Goal: Task Accomplishment & Management: Complete application form

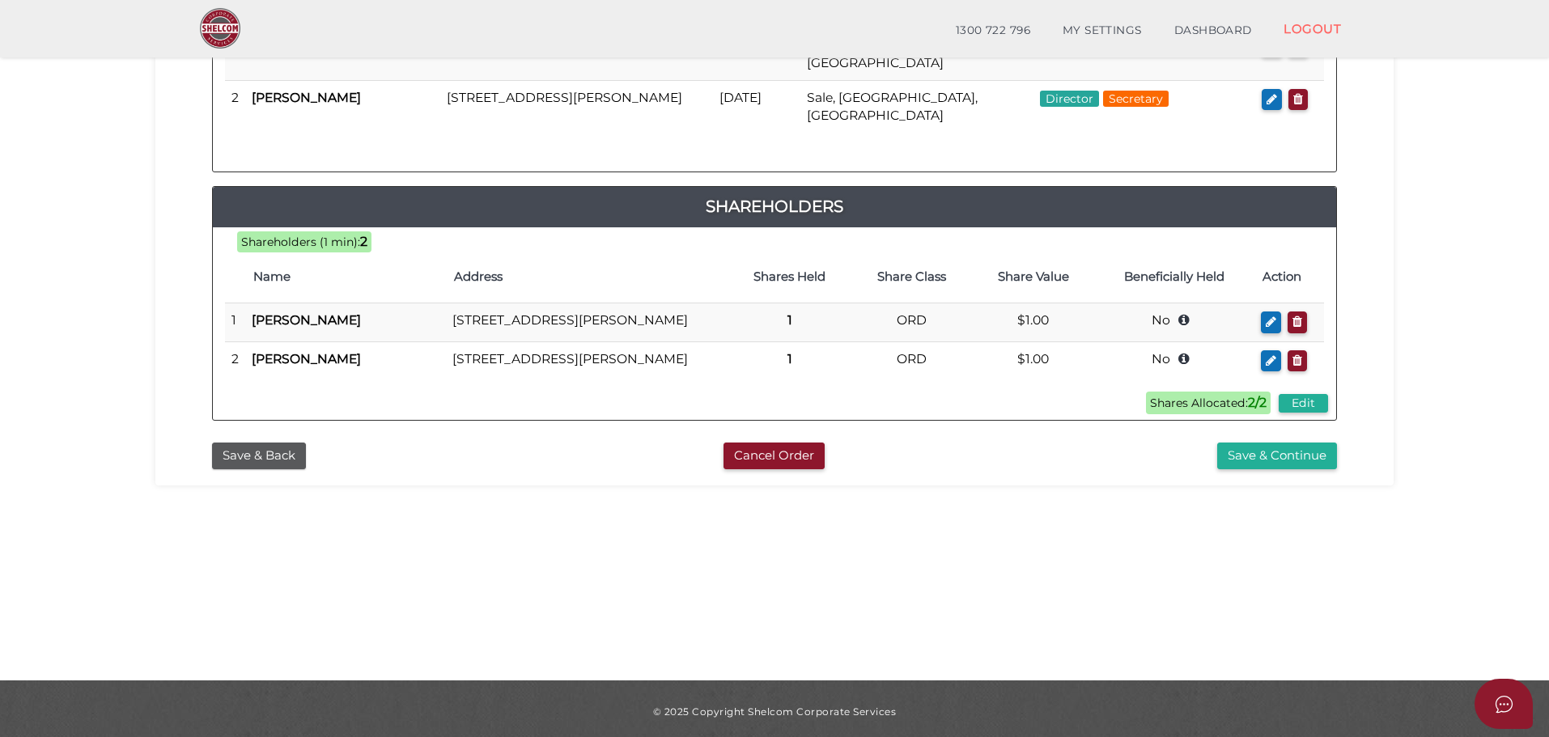
scroll to position [374, 0]
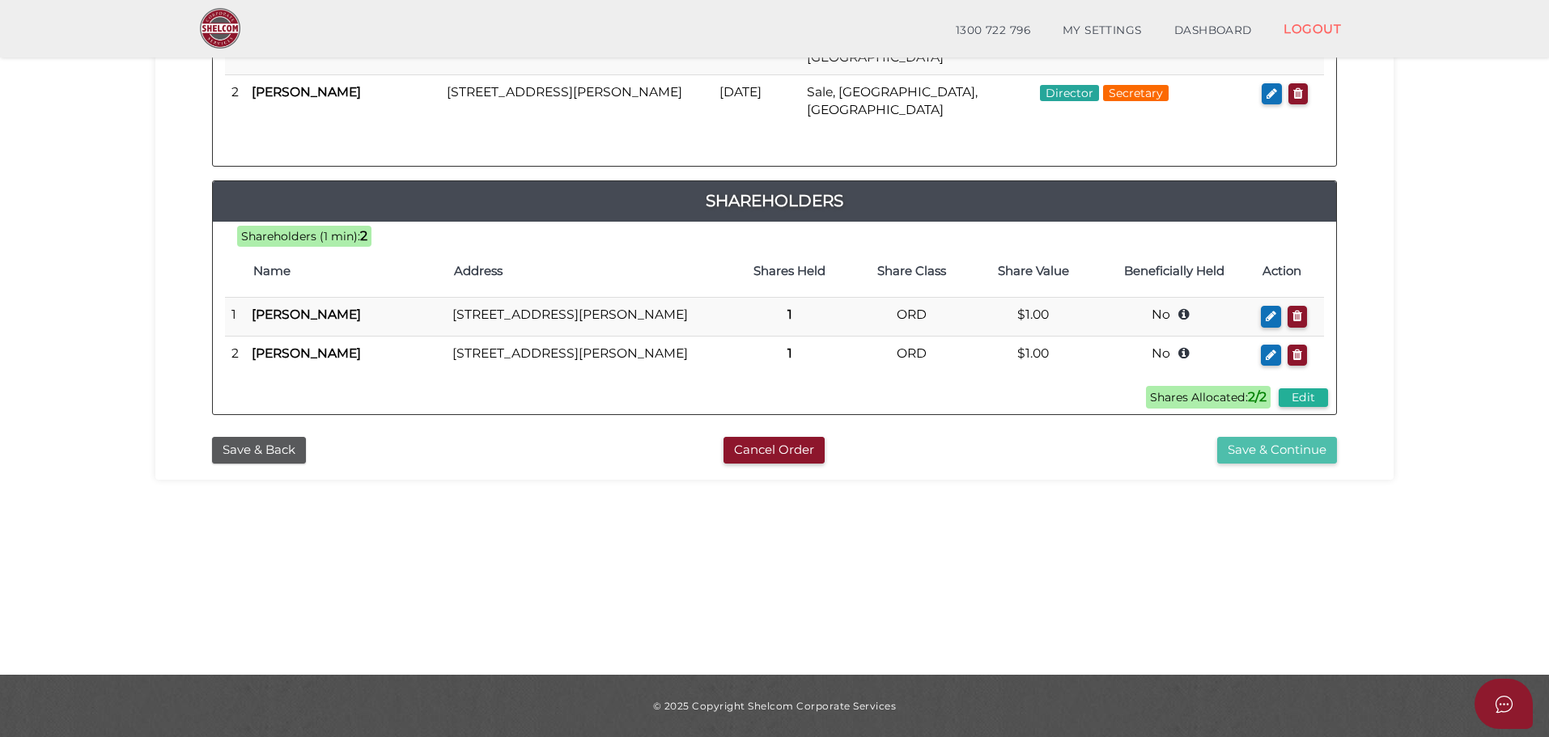
click at [1307, 464] on button "Save & Continue" at bounding box center [1277, 450] width 120 height 27
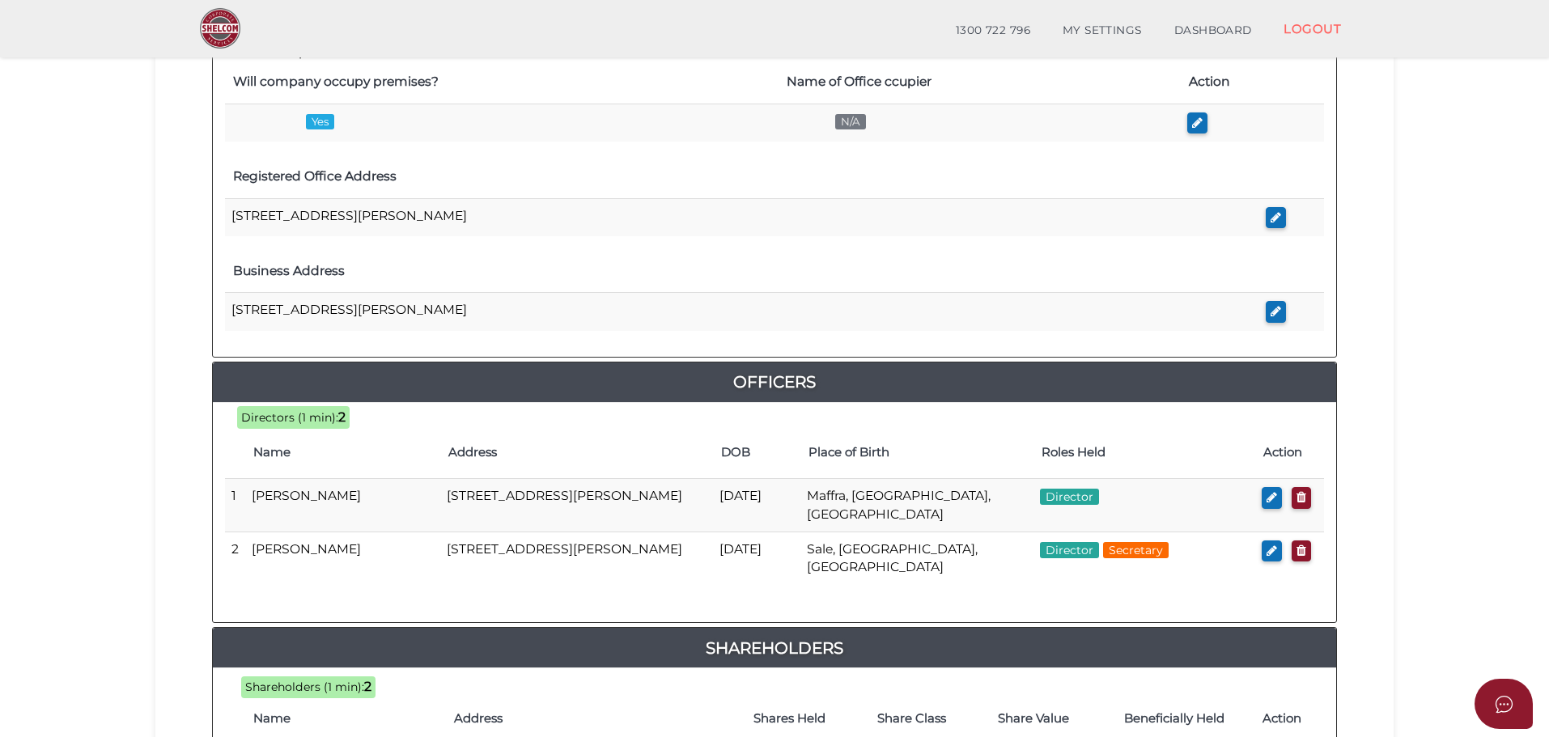
scroll to position [801, 0]
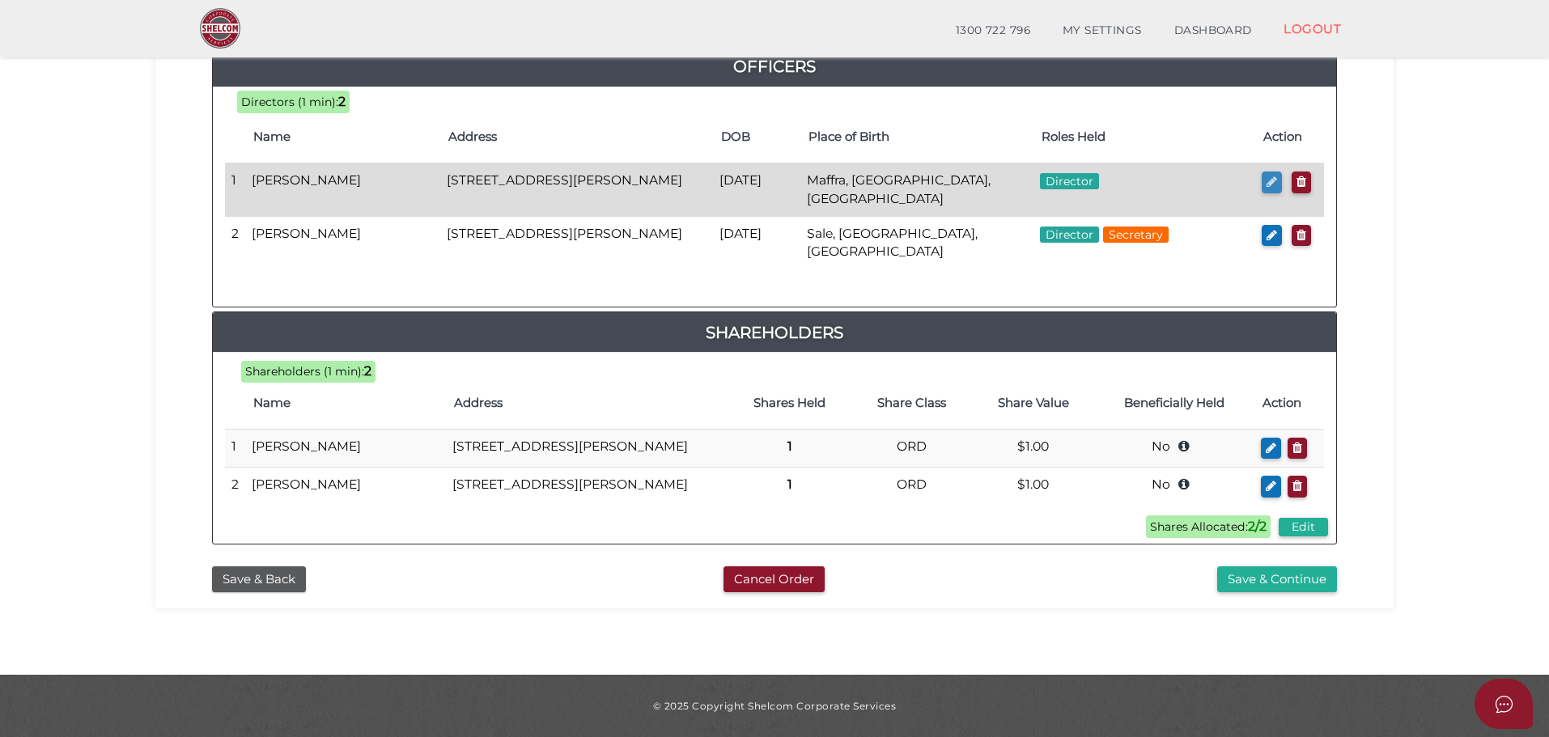
click at [1275, 172] on button "button" at bounding box center [1272, 183] width 20 height 22
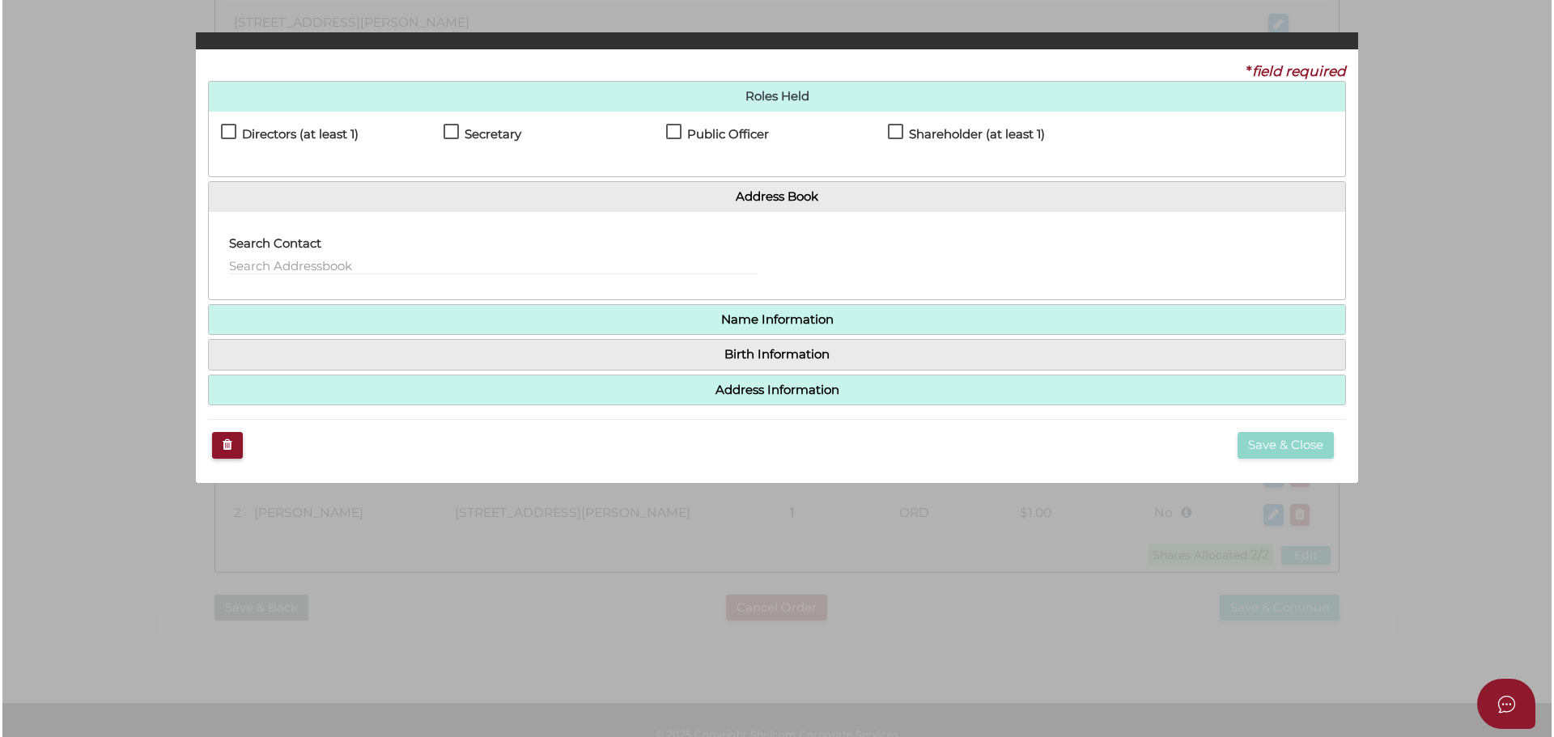
scroll to position [0, 0]
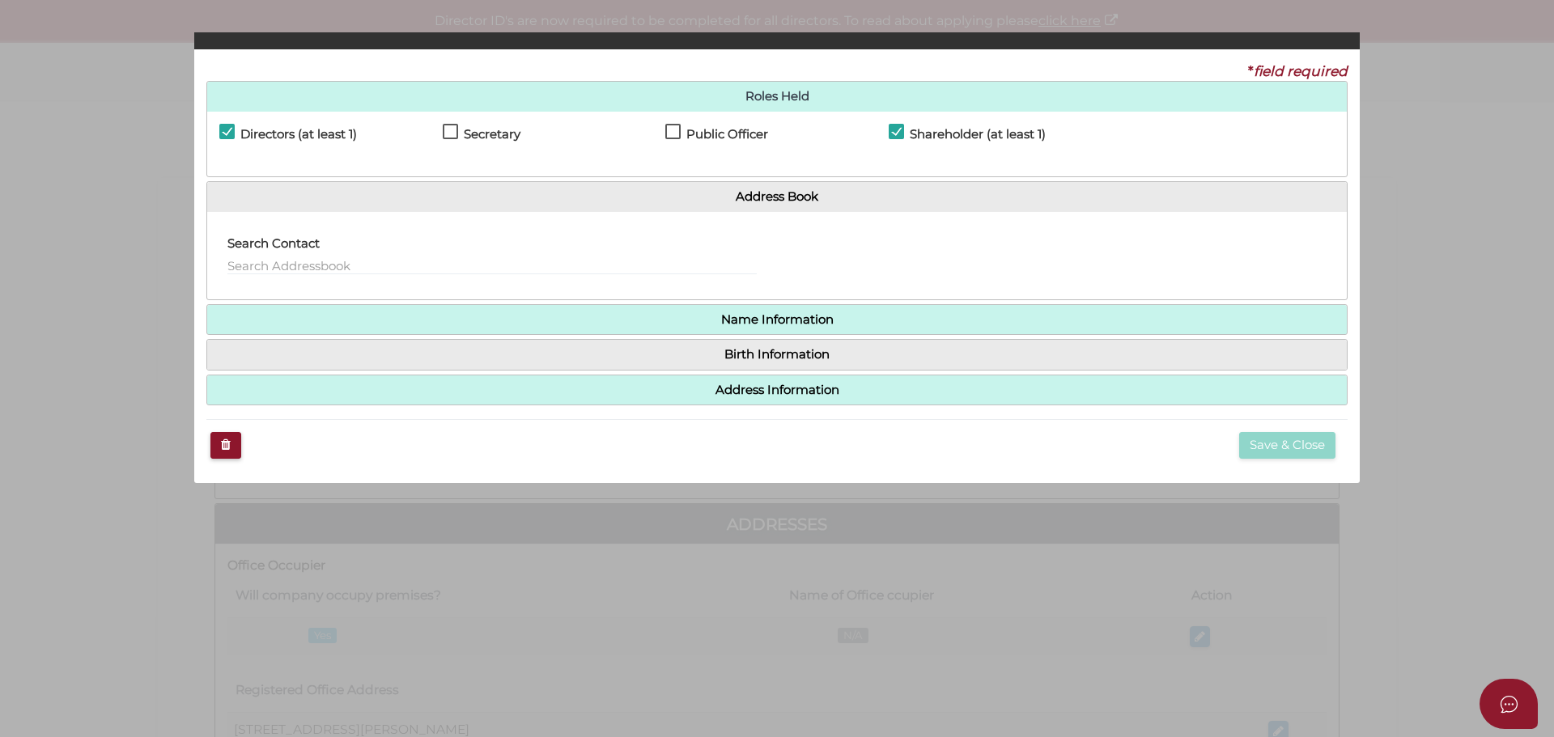
checkbox input "true"
type input "36534439984153"
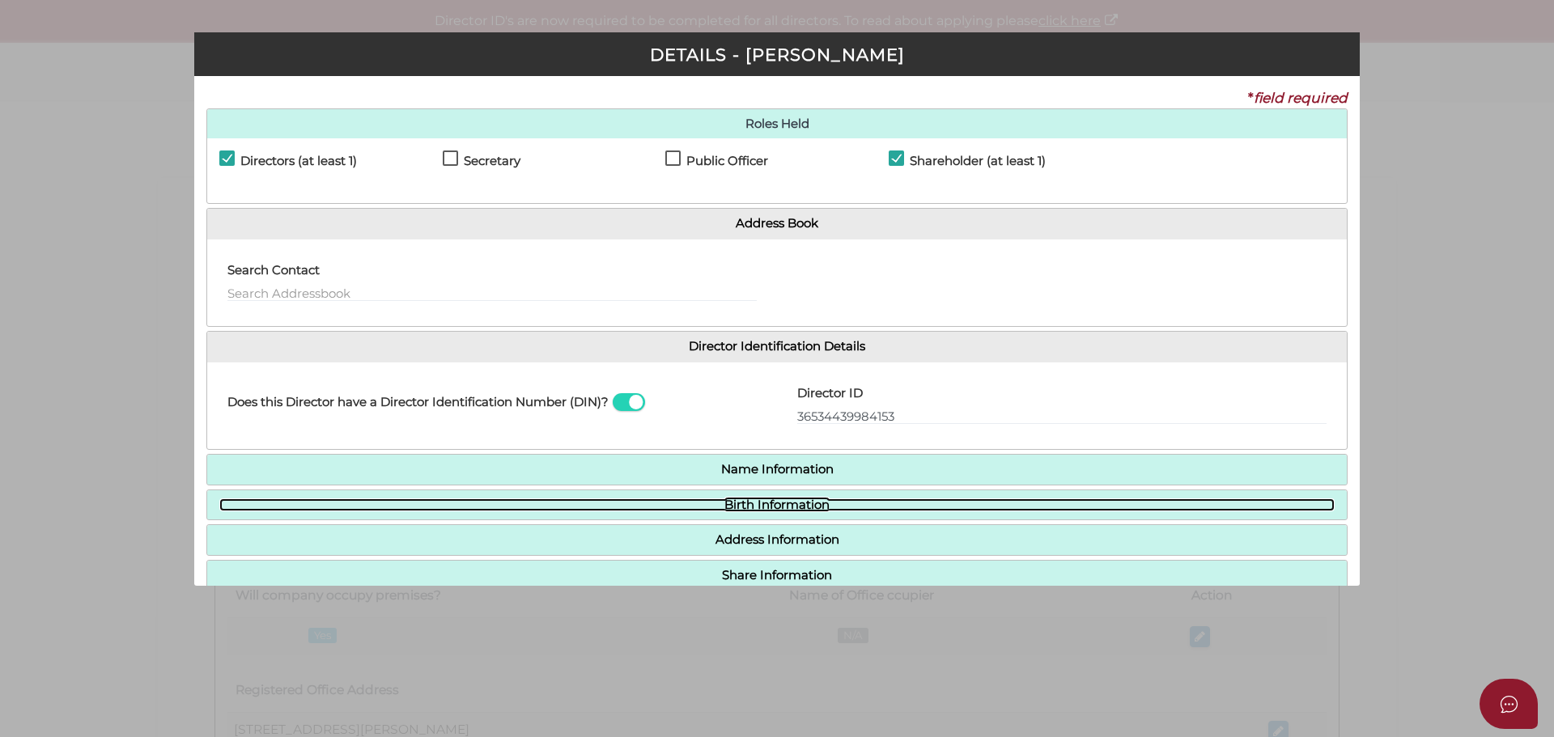
click at [778, 502] on link "Birth Information" at bounding box center [776, 506] width 1115 height 14
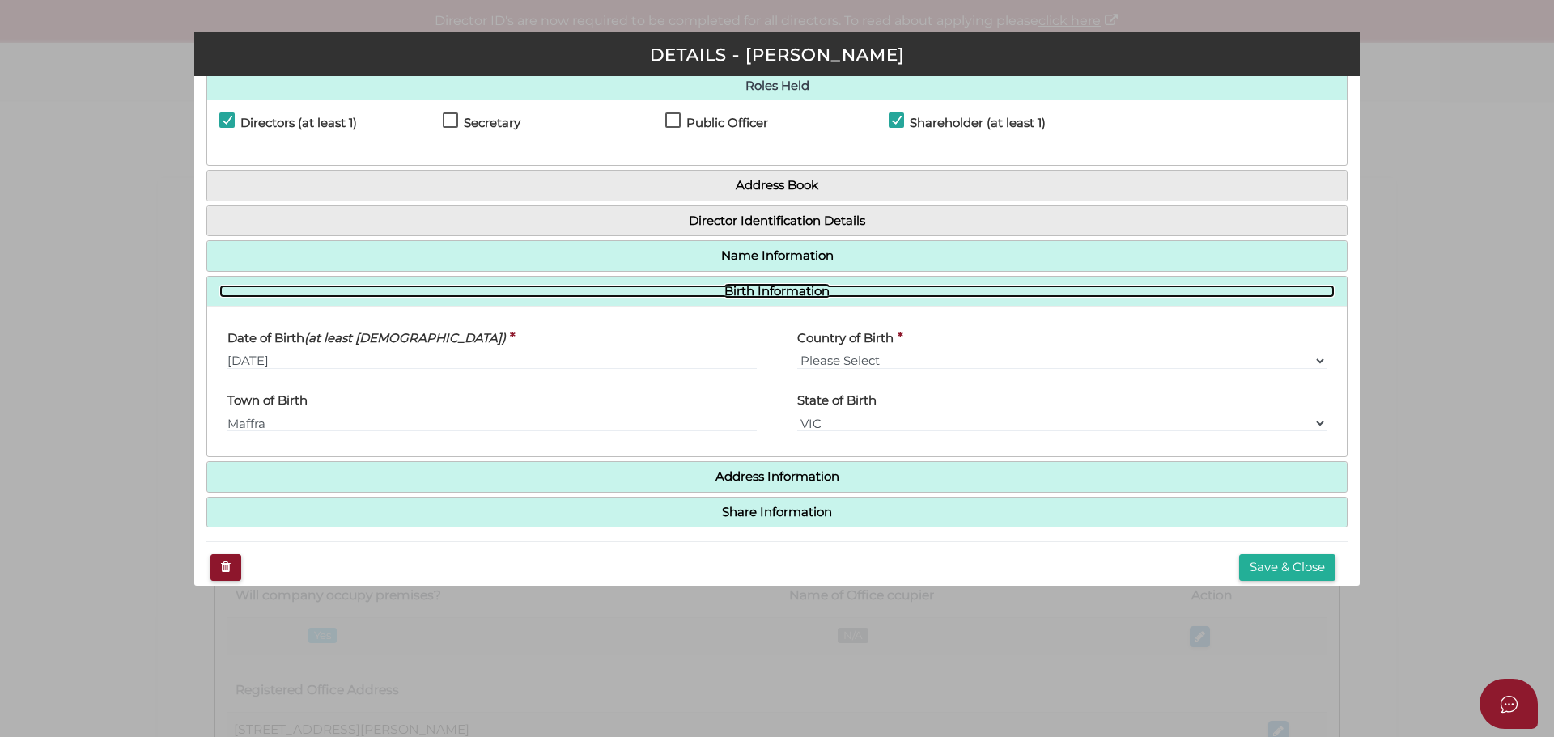
scroll to position [57, 0]
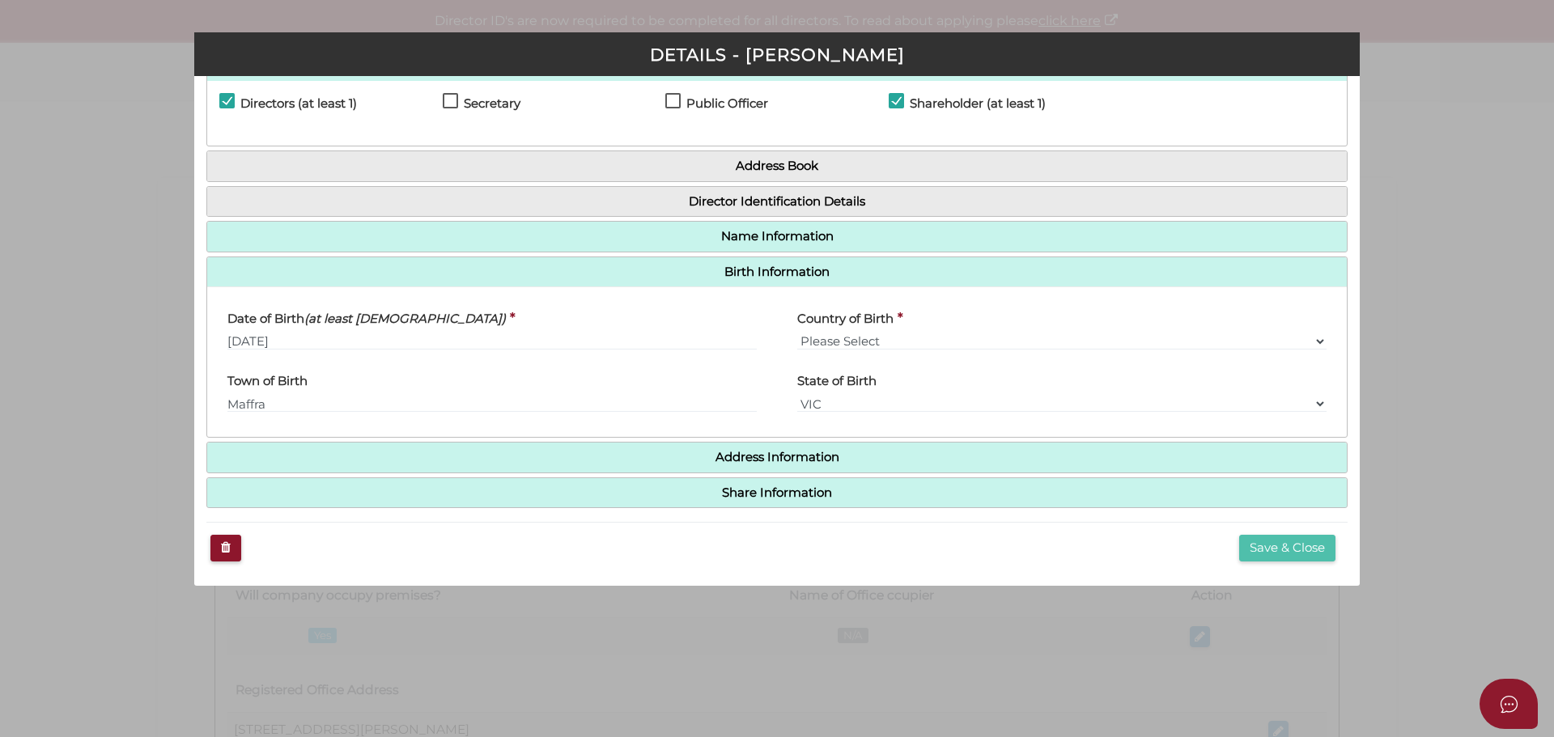
click at [1289, 552] on button "Save & Close" at bounding box center [1287, 548] width 96 height 27
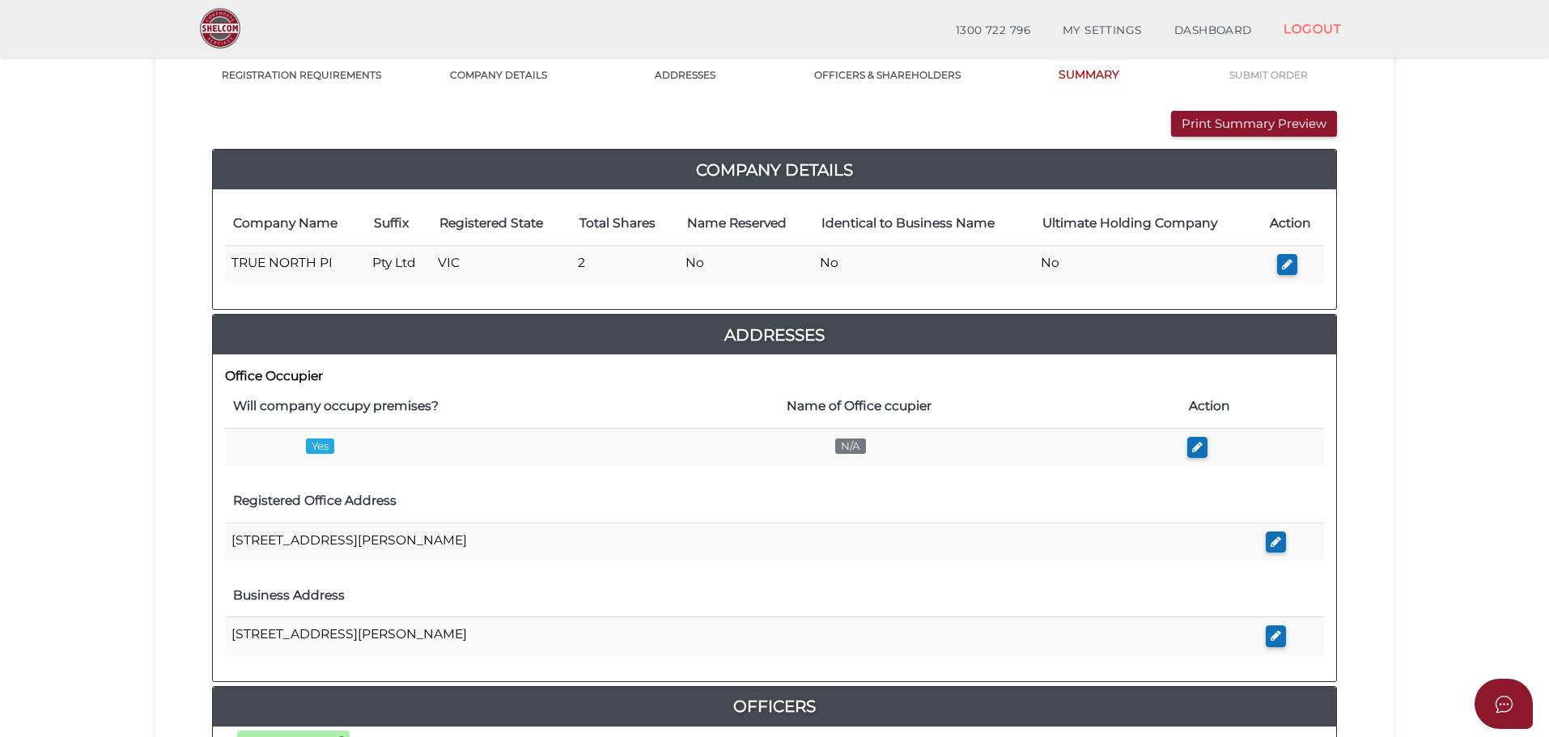
scroll to position [405, 0]
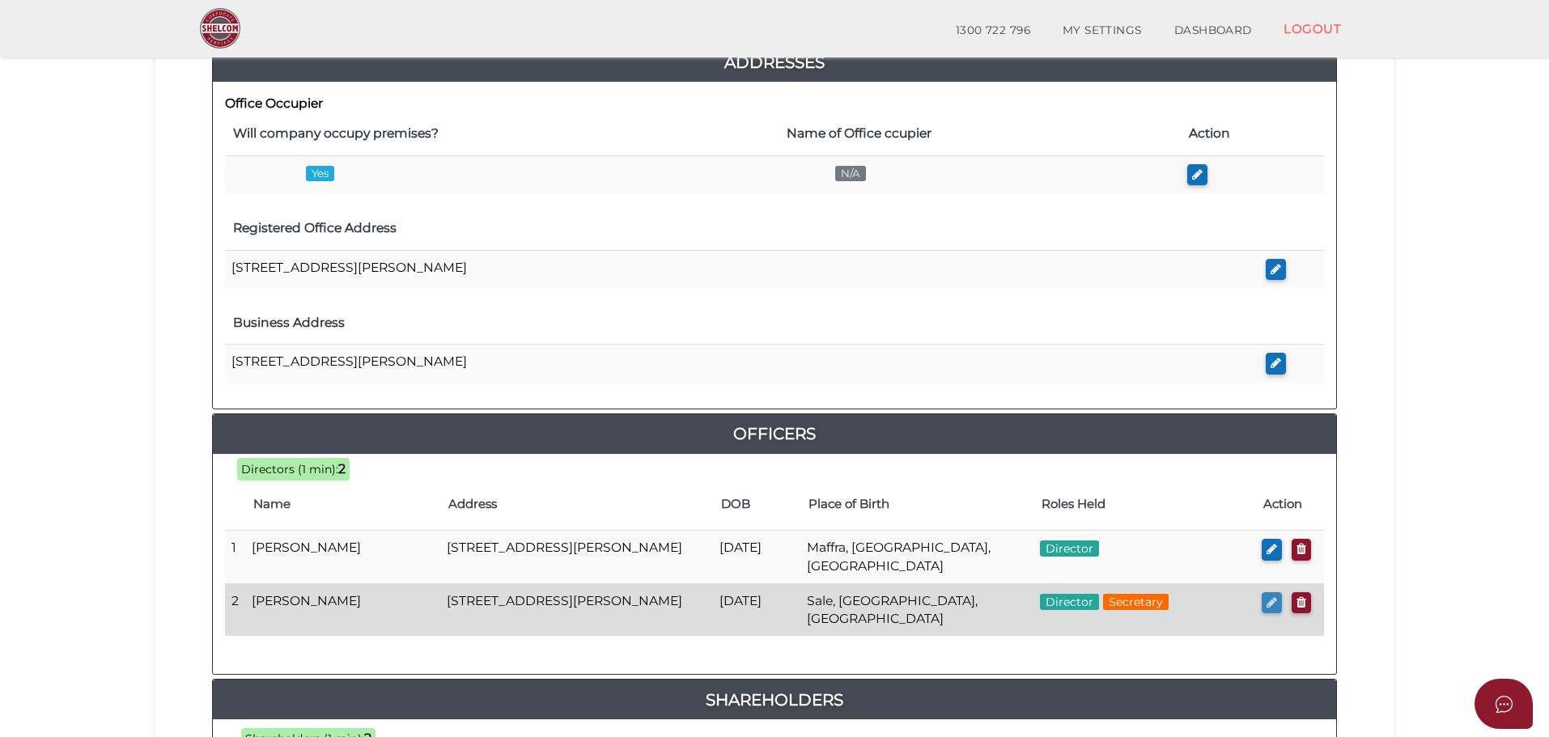
click at [1272, 604] on icon "button" at bounding box center [1272, 602] width 11 height 12
checkbox input "true"
type input "36191926709532"
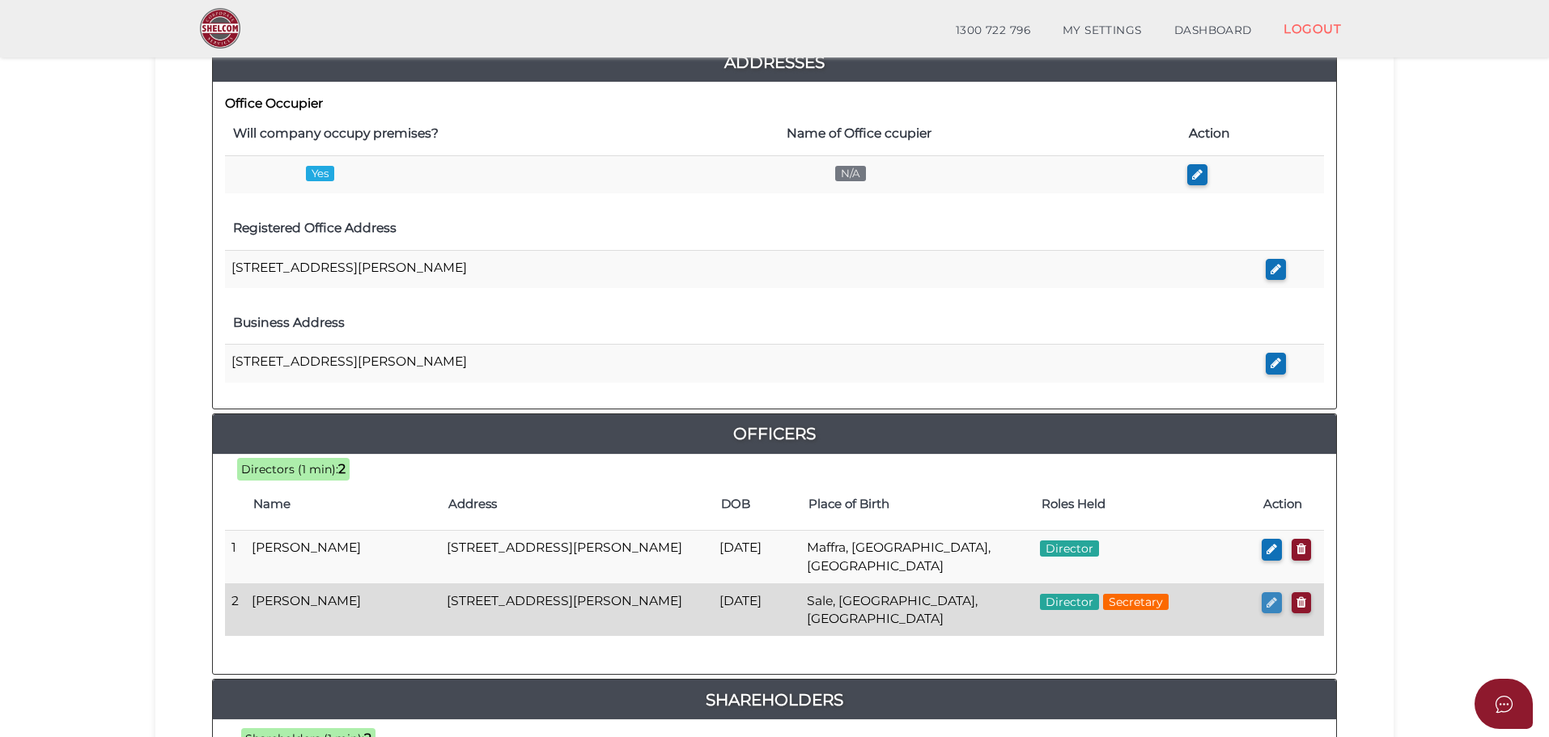
type input "[DATE]"
select select "[GEOGRAPHIC_DATA]"
type input "Sale"
select select "VIC"
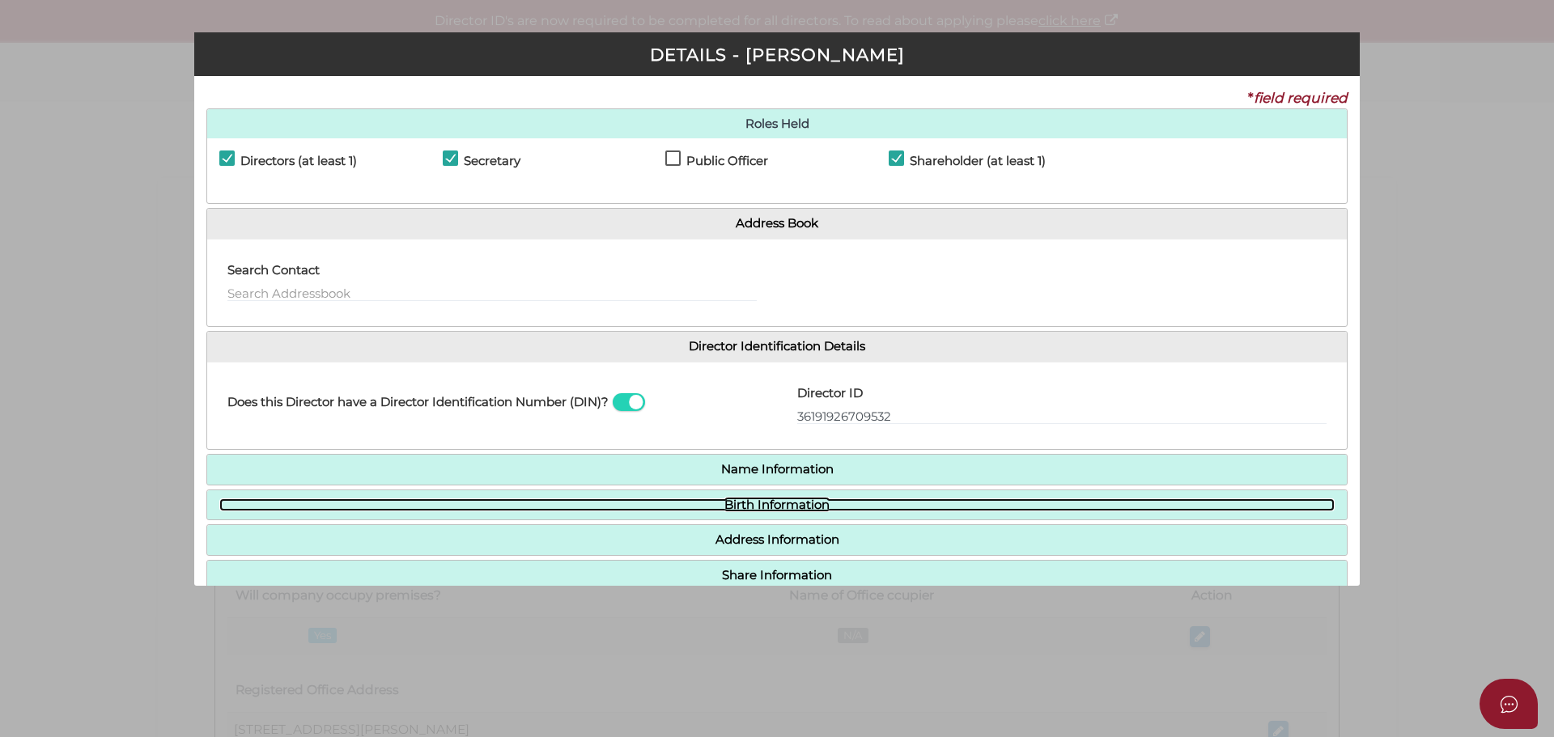
click at [774, 511] on link "Birth Information" at bounding box center [776, 506] width 1115 height 14
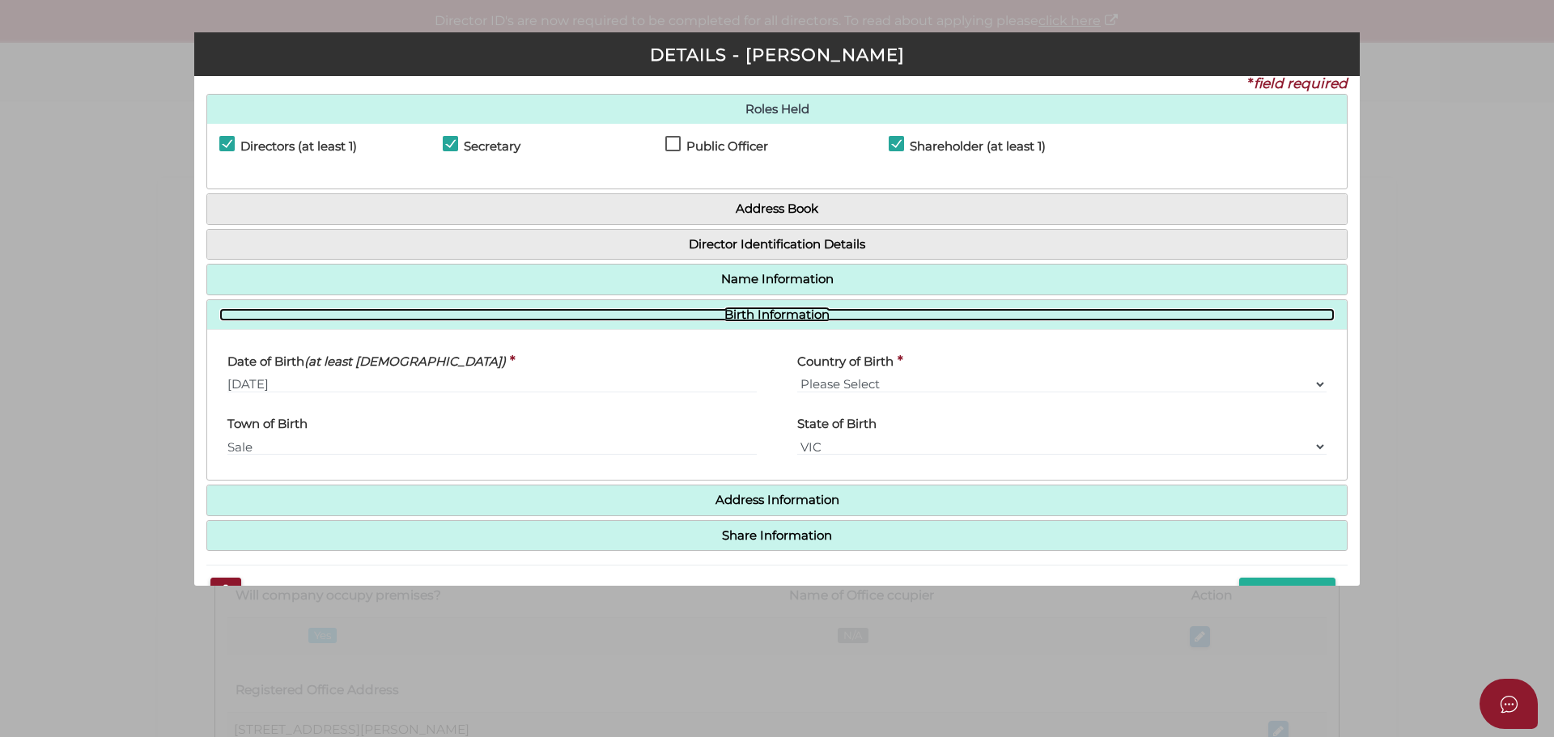
scroll to position [57, 0]
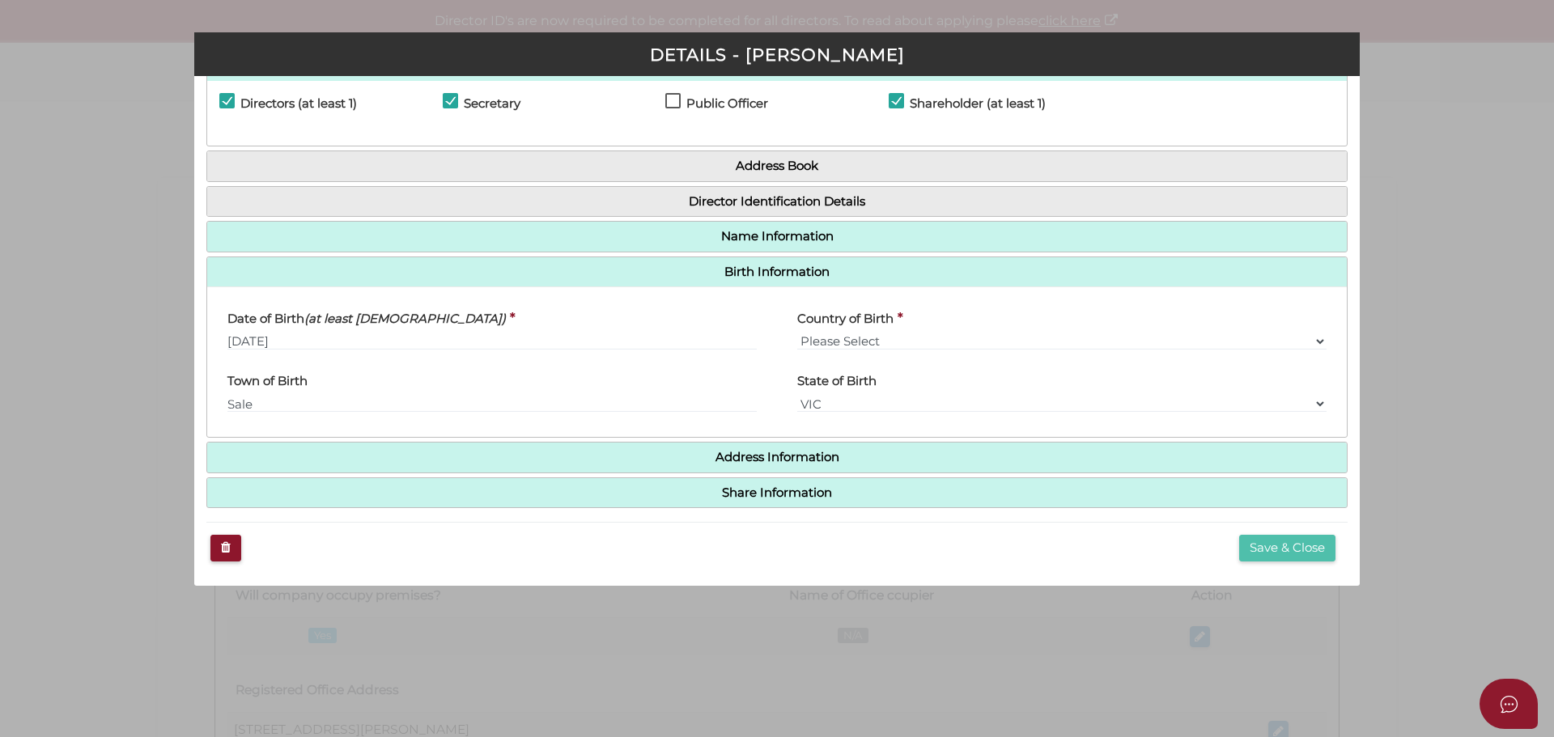
click at [1303, 547] on button "Save & Close" at bounding box center [1287, 548] width 96 height 27
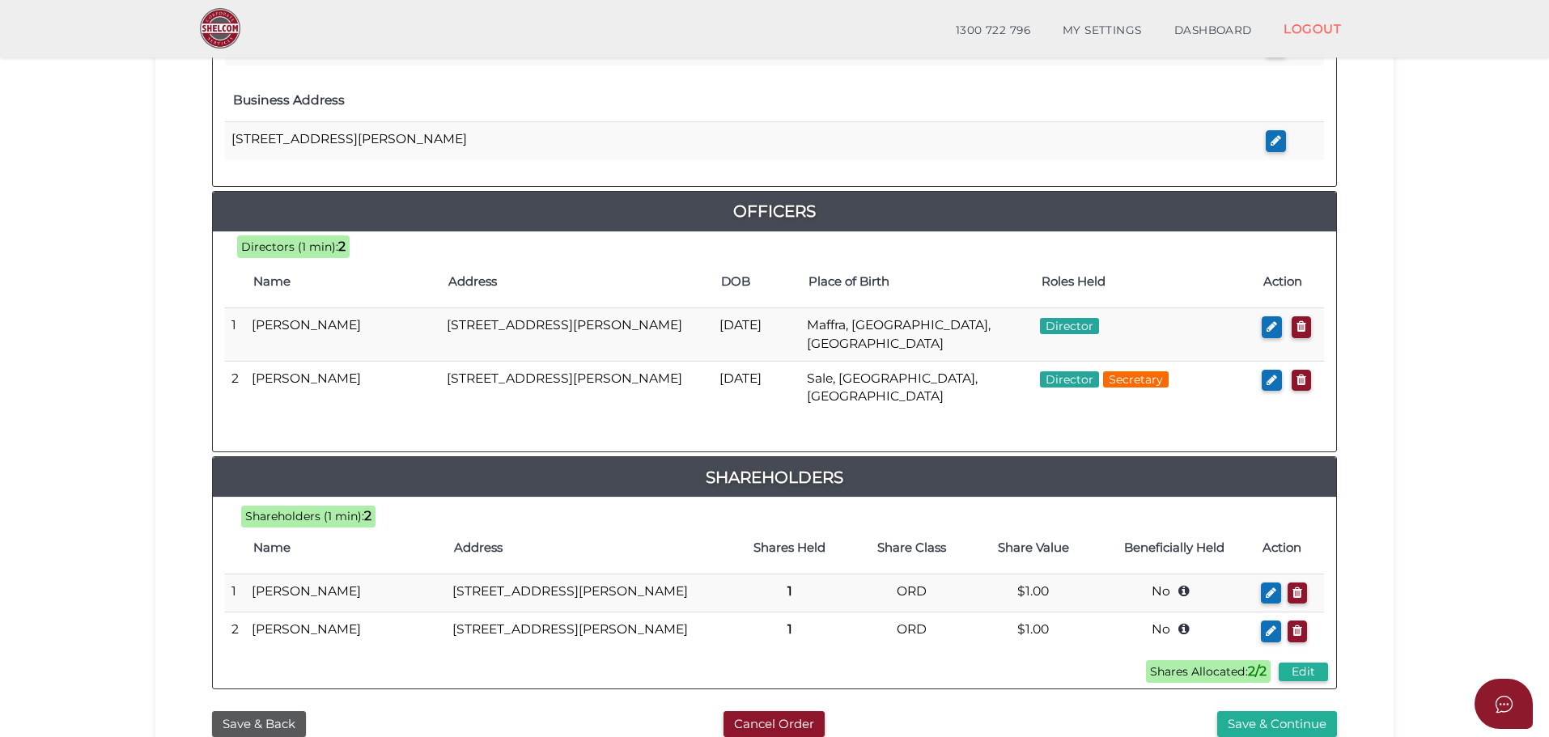
scroll to position [801, 0]
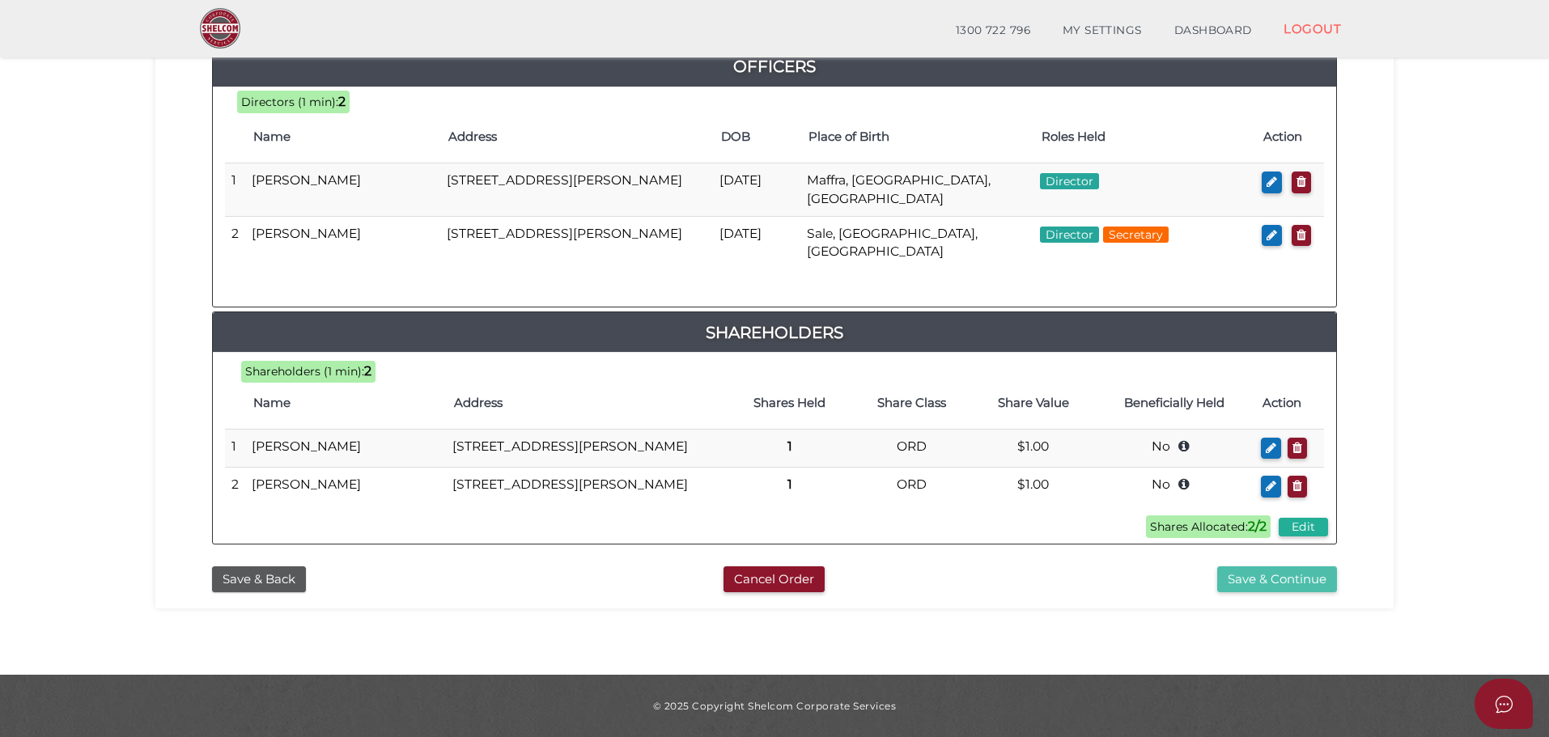
click at [1297, 573] on button "Save & Continue" at bounding box center [1277, 579] width 120 height 27
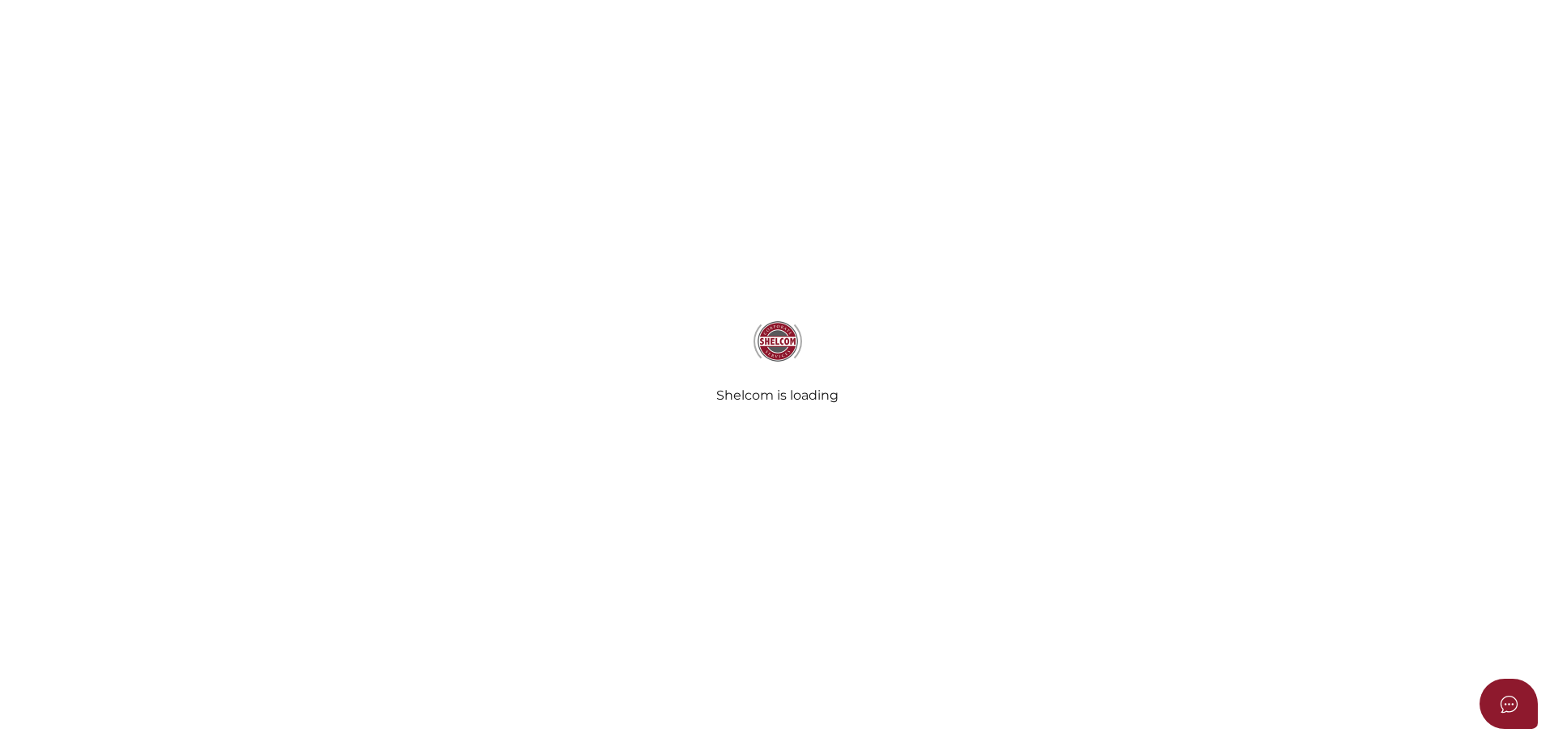
select select "Comb Binding"
select select "No"
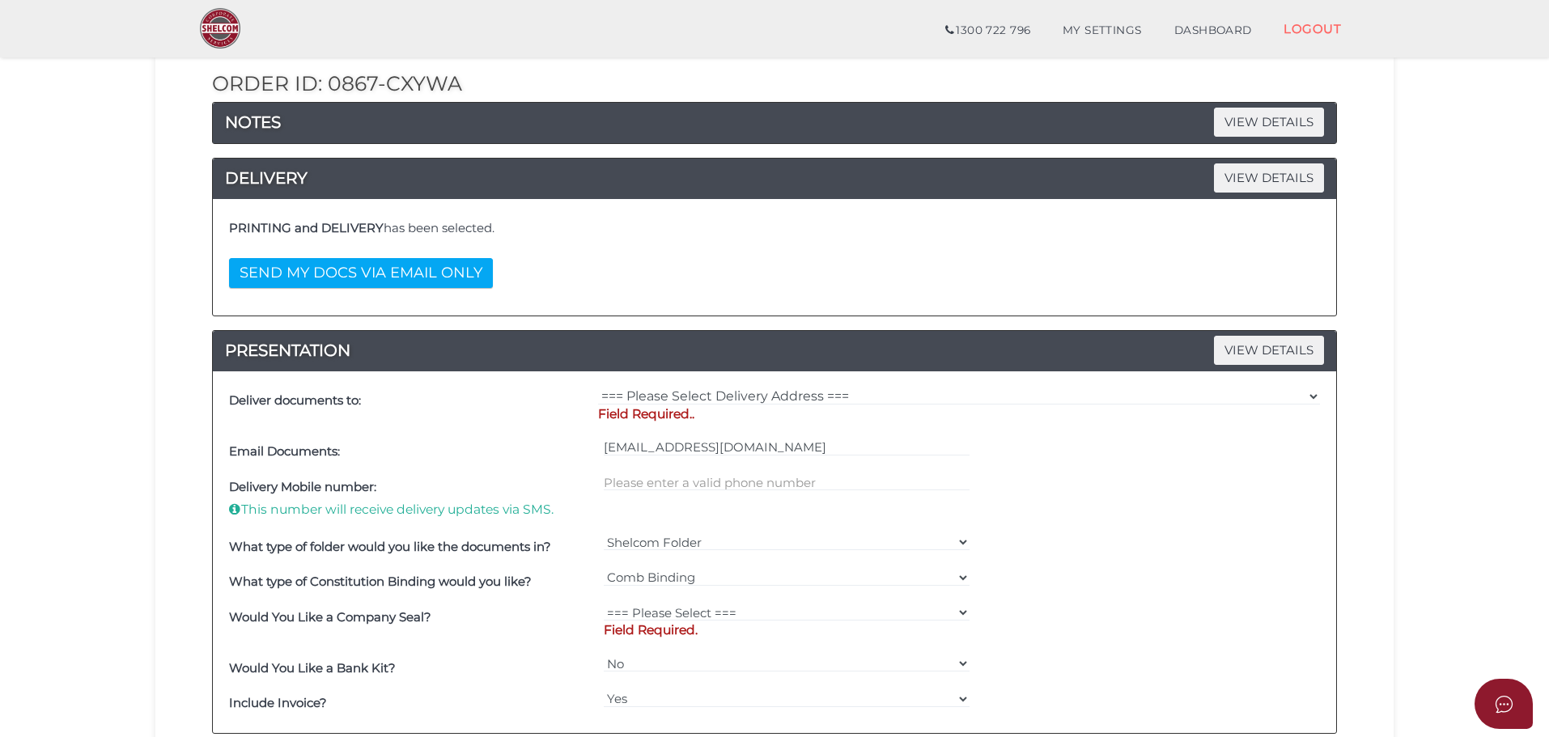
scroll to position [486, 0]
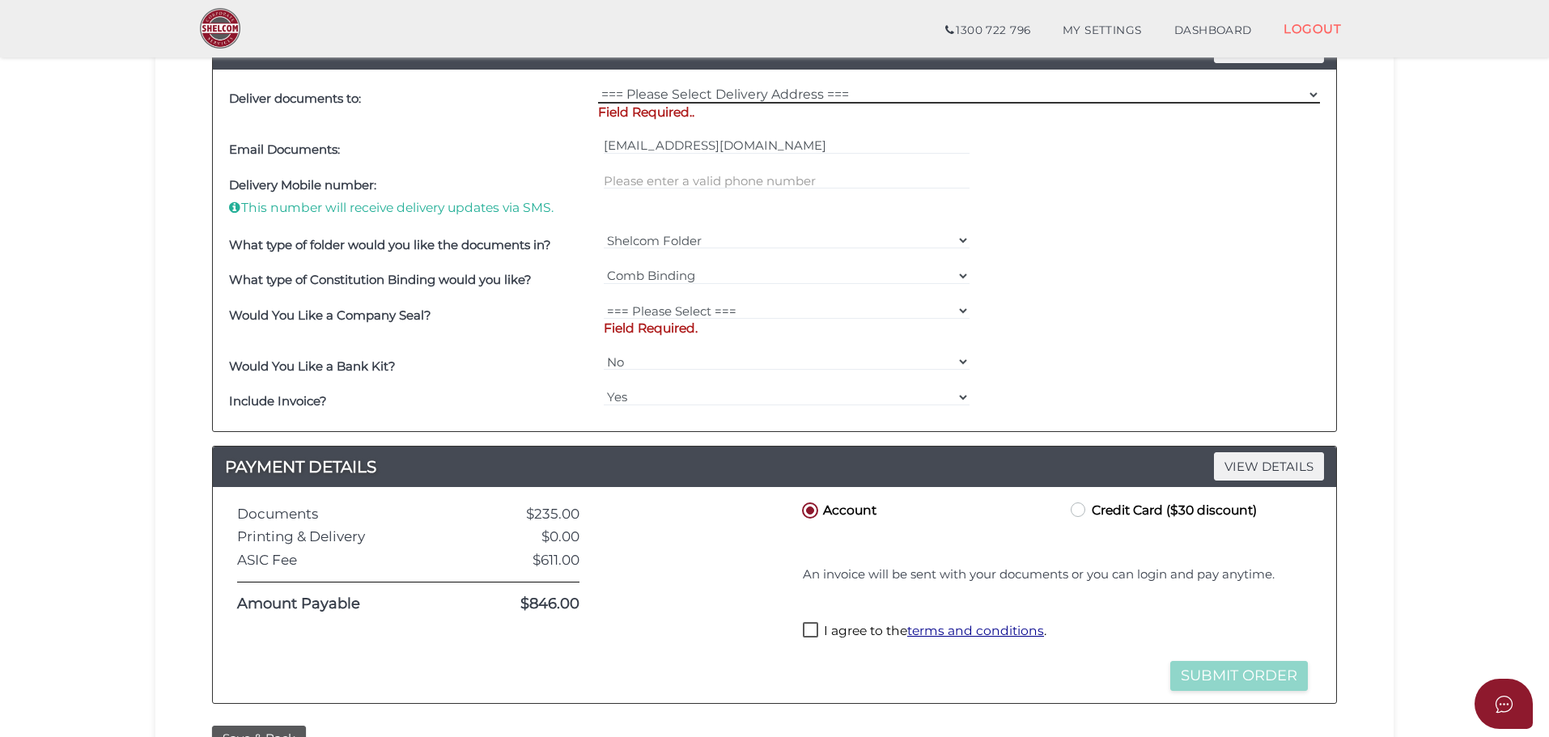
click at [768, 100] on select "=== Please Select Delivery Address === (User Address - Yvonne Hickey) 88 MacArt…" at bounding box center [959, 95] width 722 height 18
select select "0"
click at [598, 86] on select "=== Please Select Delivery Address === (User Address - Yvonne Hickey) 88 MacArt…" at bounding box center [959, 95] width 722 height 18
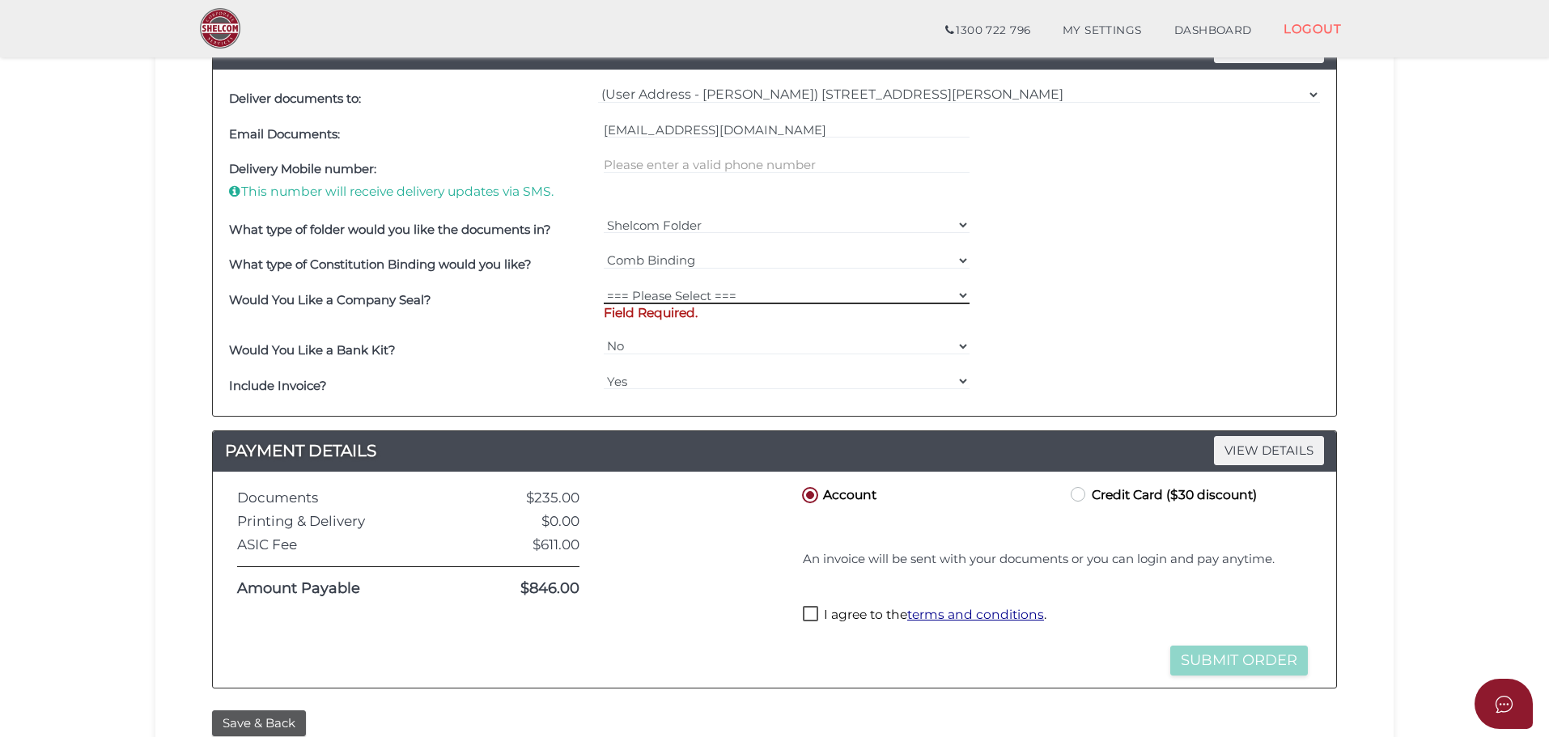
click at [673, 292] on select "=== Please Select === Fold Seal $50 No Seal" at bounding box center [787, 295] width 367 height 18
select select "0"
click at [604, 286] on select "=== Please Select === Fold Seal $50 No Seal" at bounding box center [787, 295] width 367 height 18
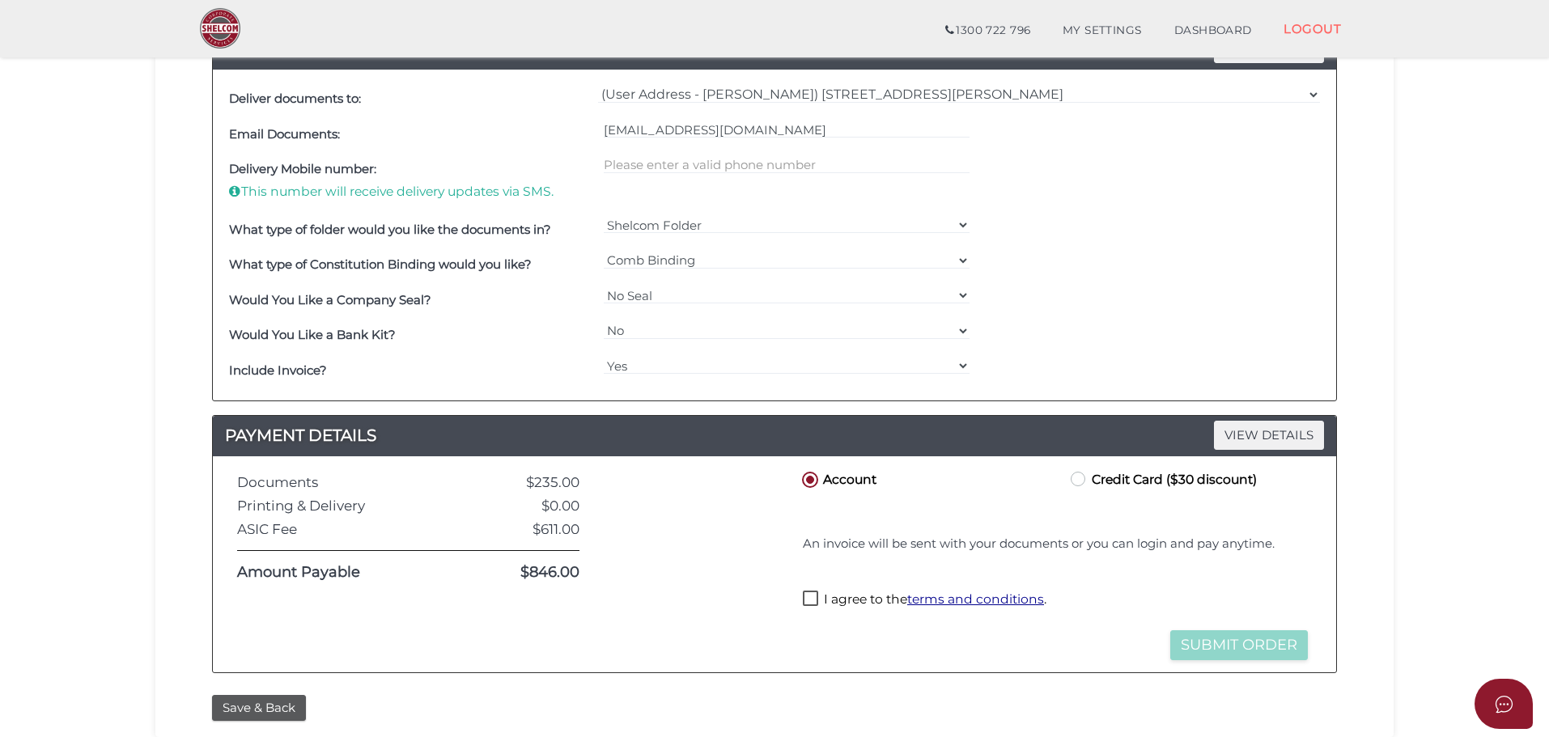
click at [1081, 478] on label "Credit Card ($30 discount)" at bounding box center [1161, 479] width 189 height 20
radio input "true"
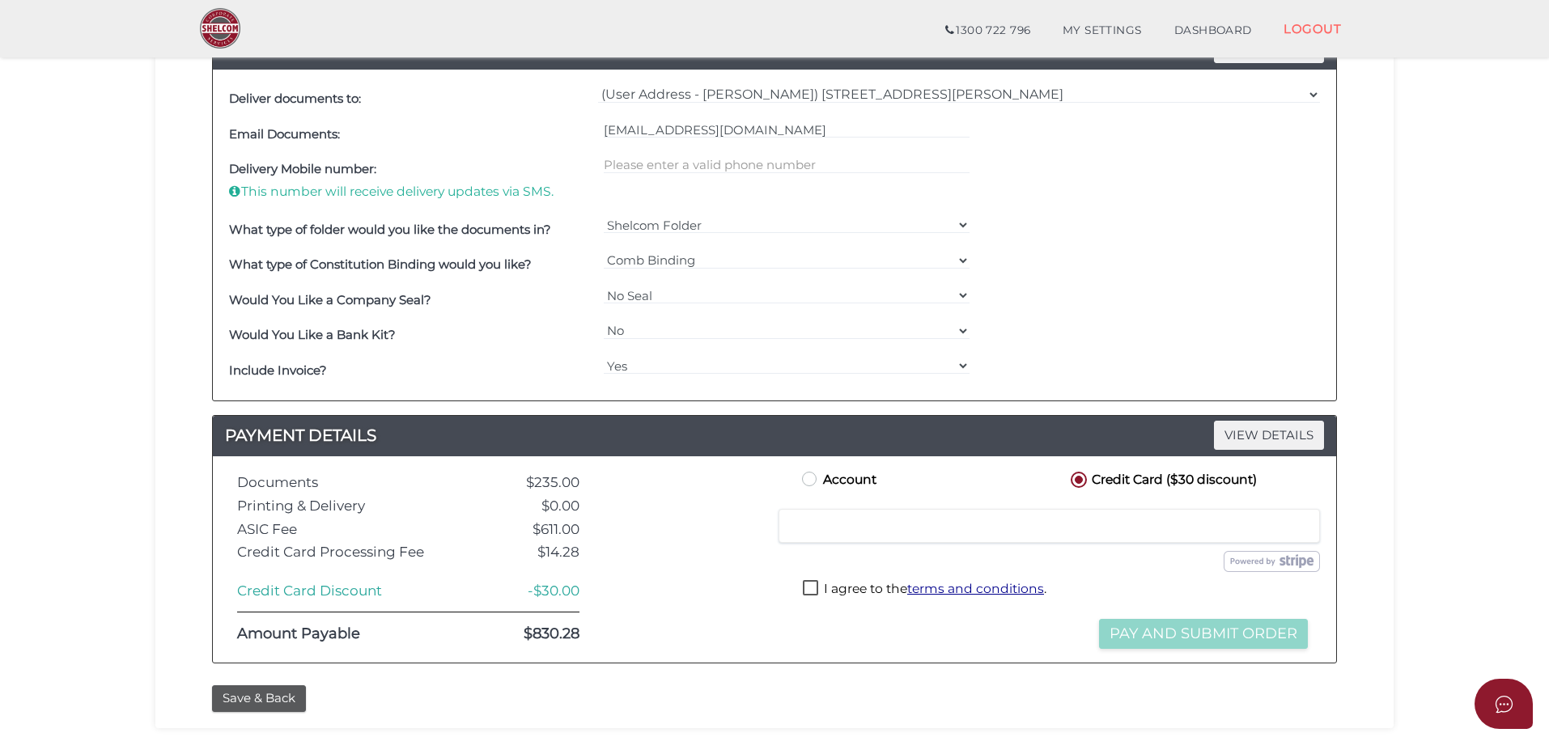
click at [805, 588] on label "I agree to the terms and conditions ." at bounding box center [925, 590] width 244 height 20
checkbox input "true"
click at [1195, 629] on button "Pay and Submit Order" at bounding box center [1203, 634] width 209 height 30
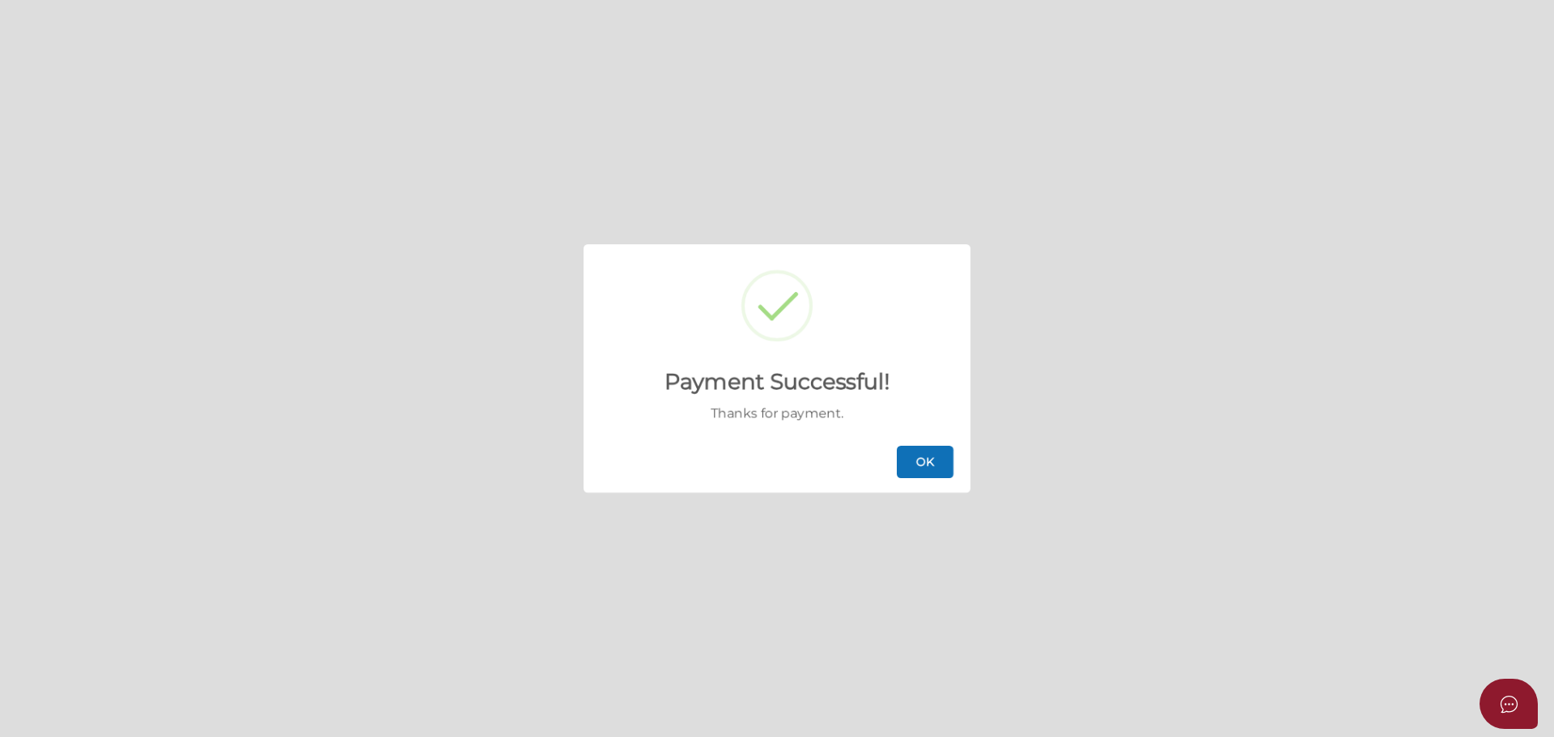
click at [912, 458] on button "OK" at bounding box center [925, 462] width 57 height 32
